Goal: Transaction & Acquisition: Purchase product/service

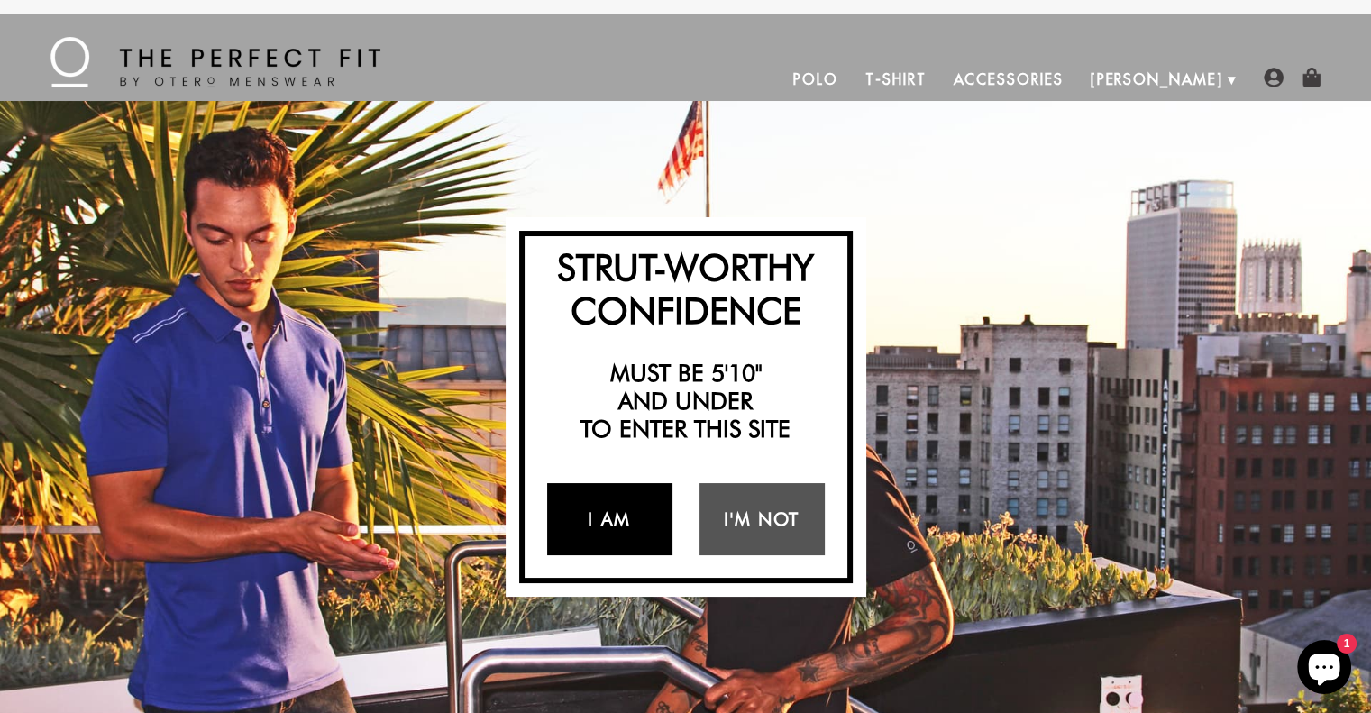
click at [611, 506] on link "I Am" at bounding box center [609, 519] width 125 height 72
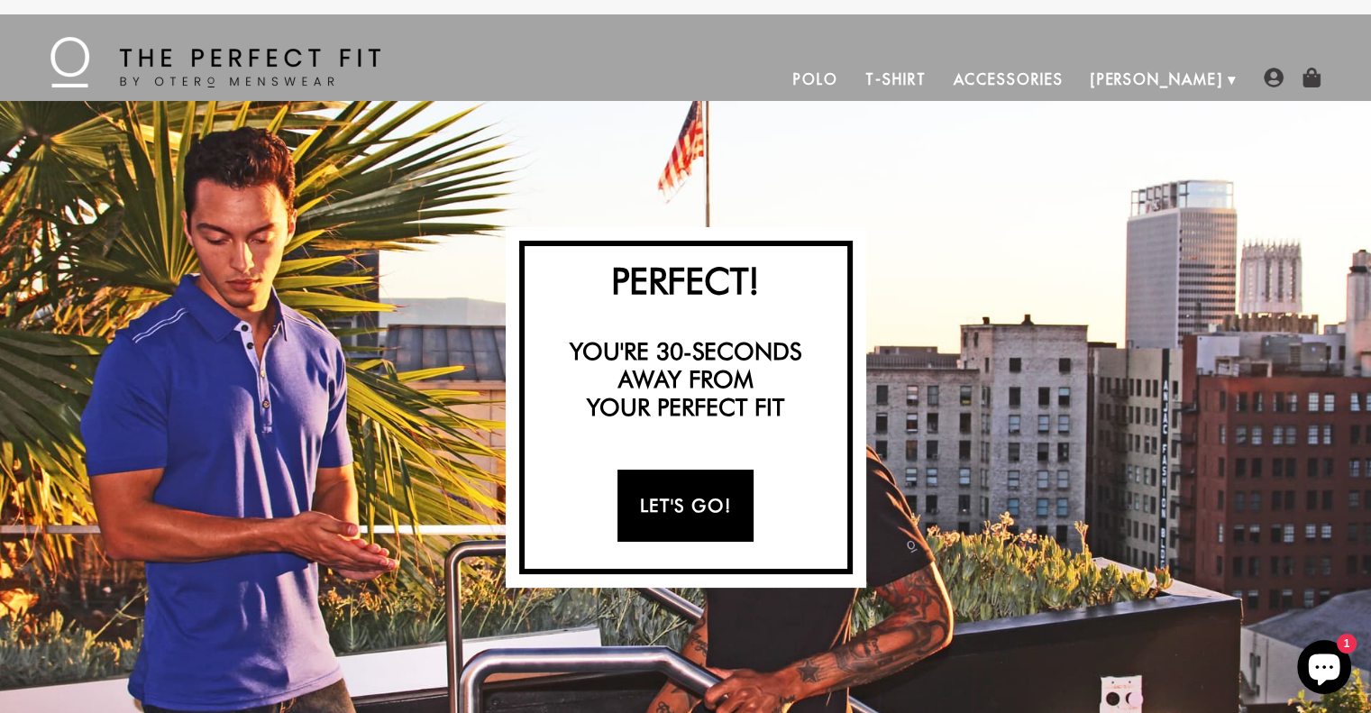
click at [684, 497] on link "Let's Go!" at bounding box center [685, 506] width 136 height 72
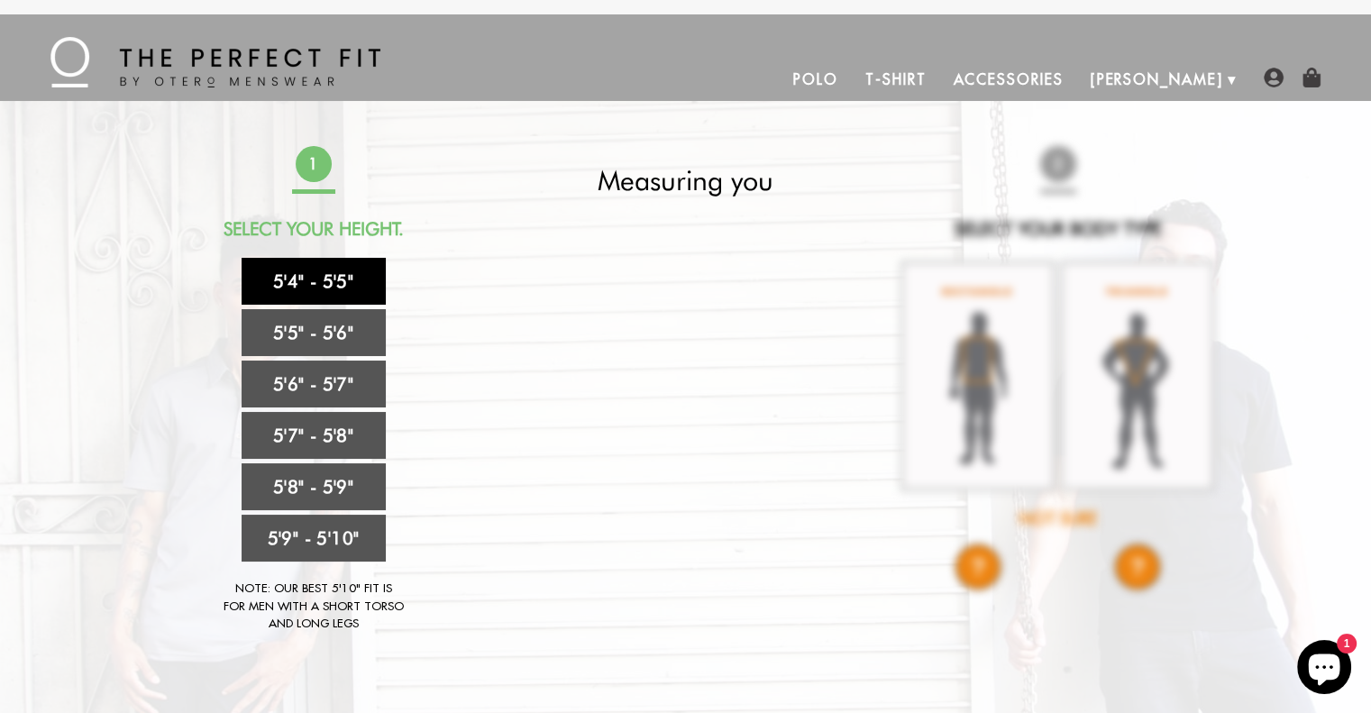
click at [311, 273] on link "5'4" - 5'5"" at bounding box center [314, 281] width 144 height 47
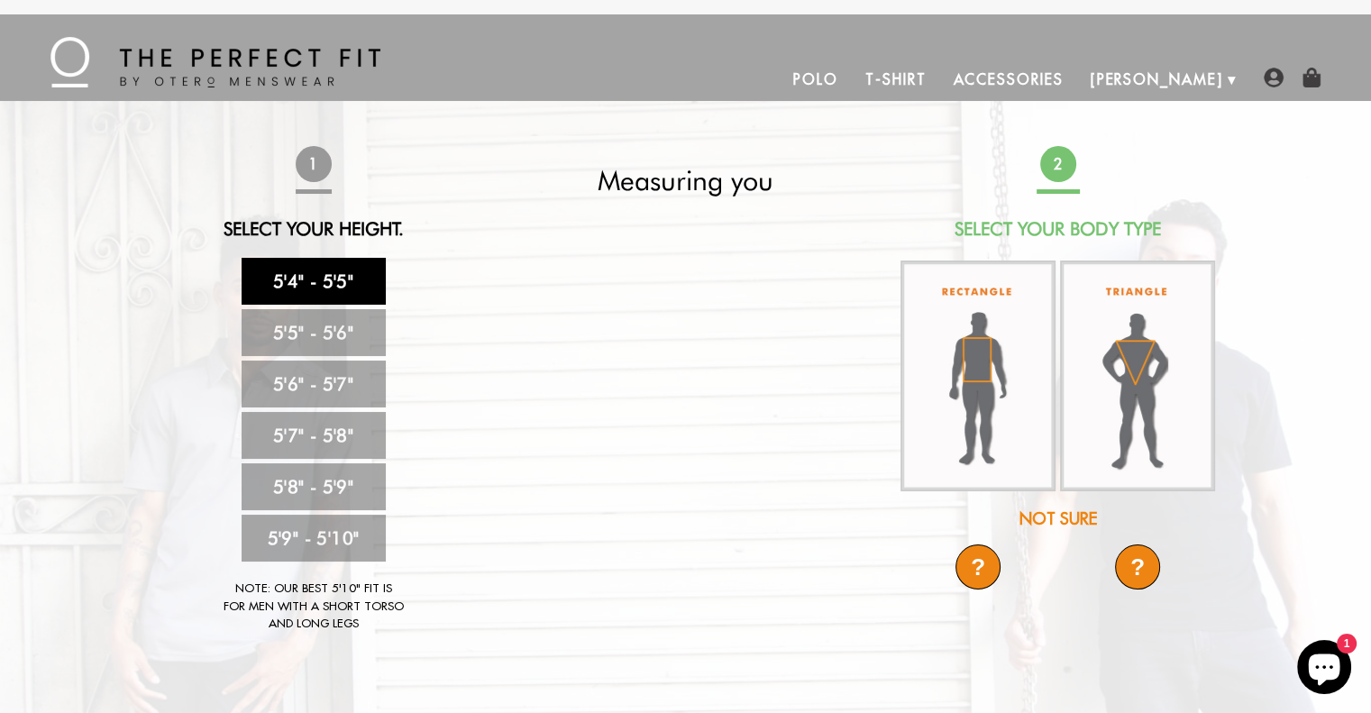
click at [852, 82] on link "Polo" at bounding box center [816, 79] width 72 height 43
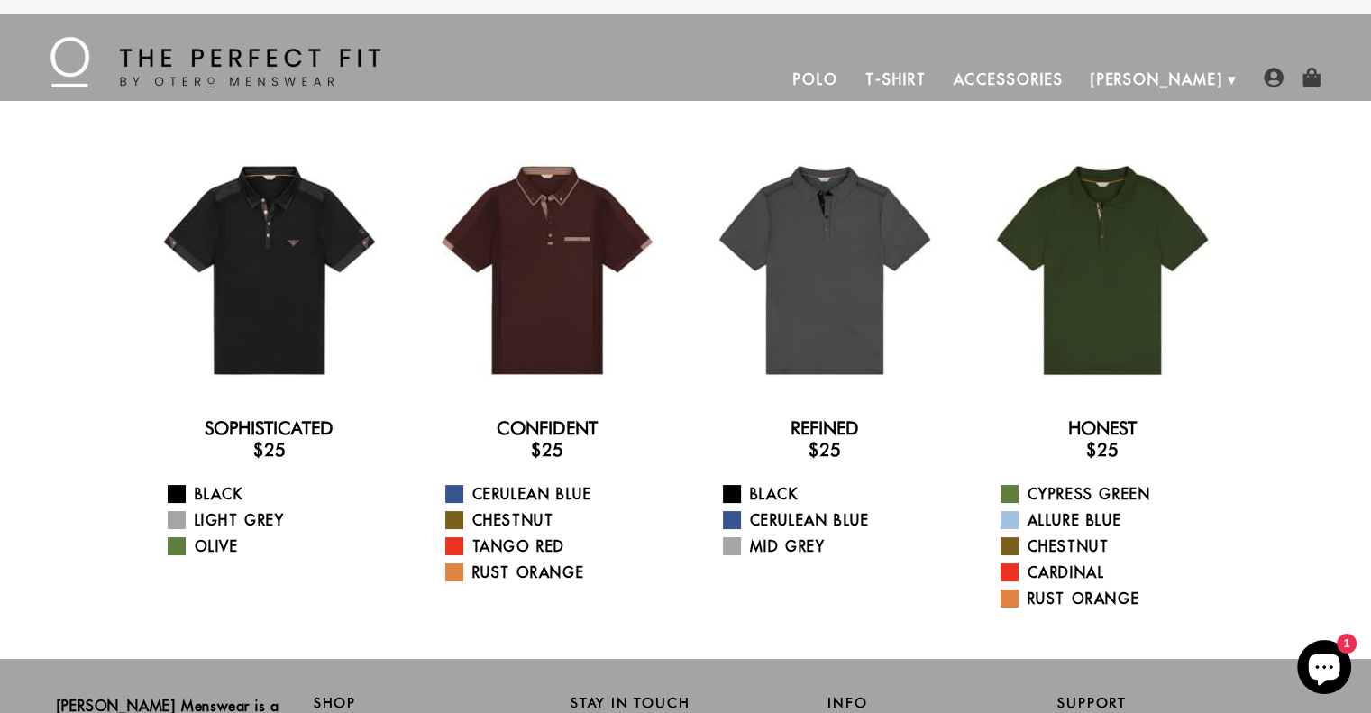
click at [939, 75] on link "T-Shirt" at bounding box center [895, 79] width 87 height 43
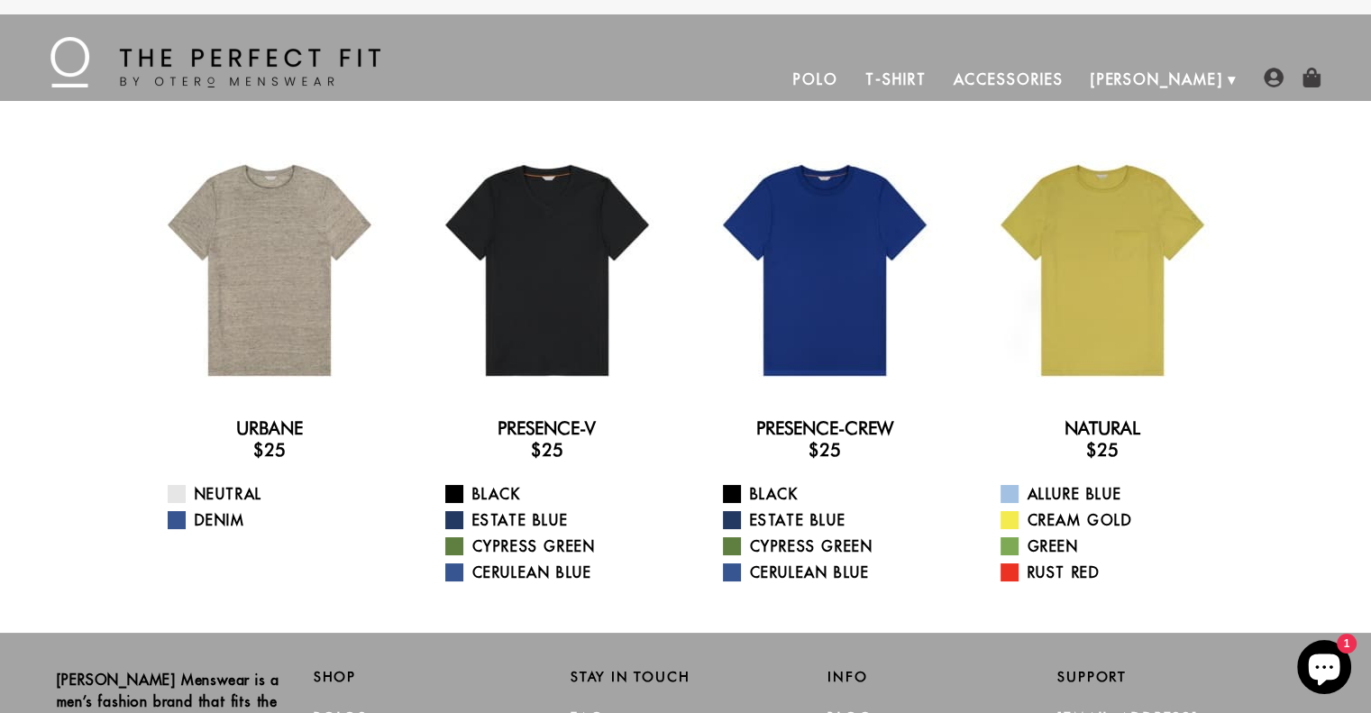
click at [1065, 78] on link "Accessories" at bounding box center [1007, 79] width 137 height 43
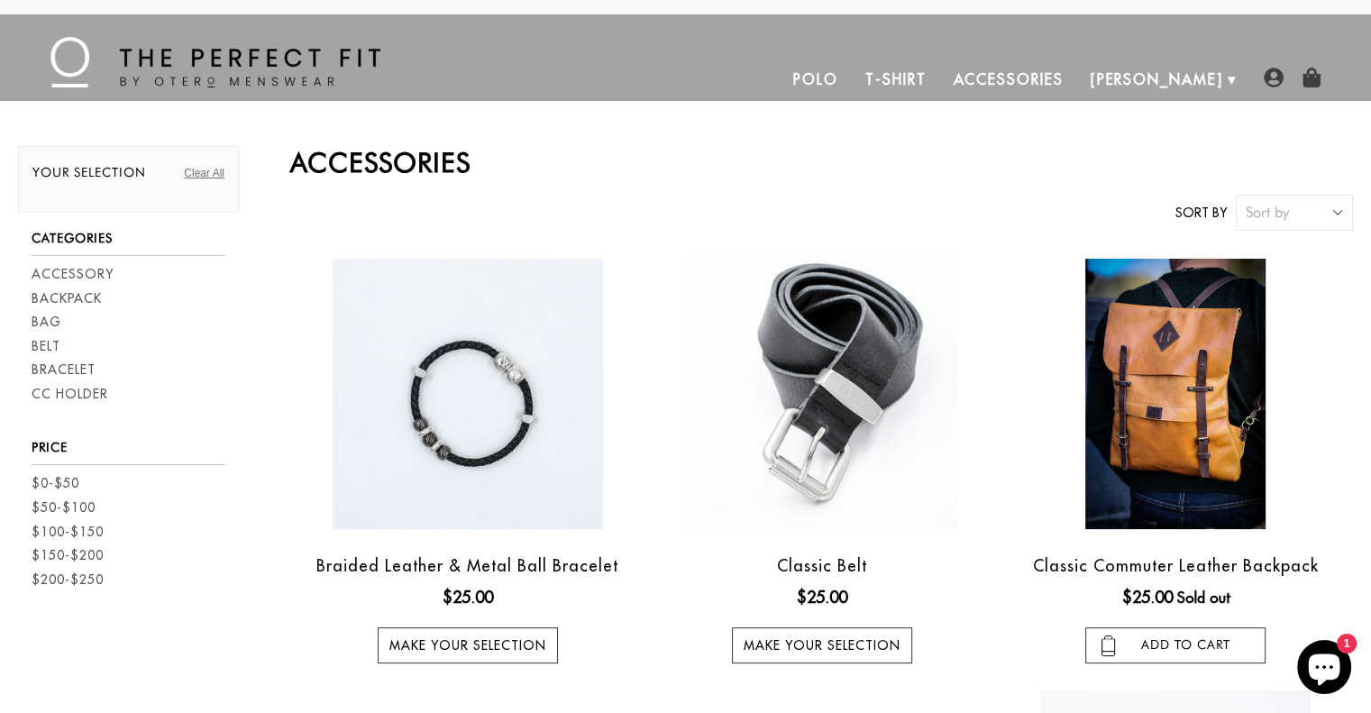
click at [852, 77] on link "Polo" at bounding box center [816, 79] width 72 height 43
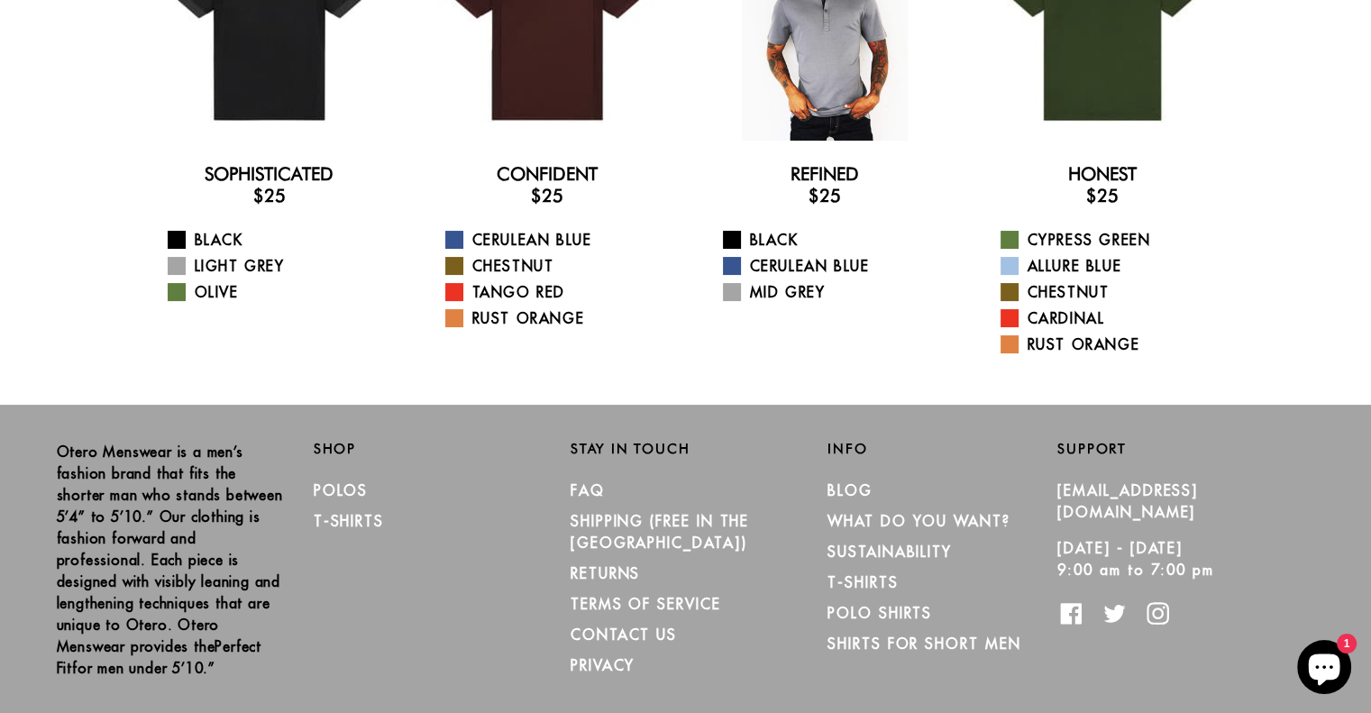
scroll to position [314, 0]
